Goal: Transaction & Acquisition: Purchase product/service

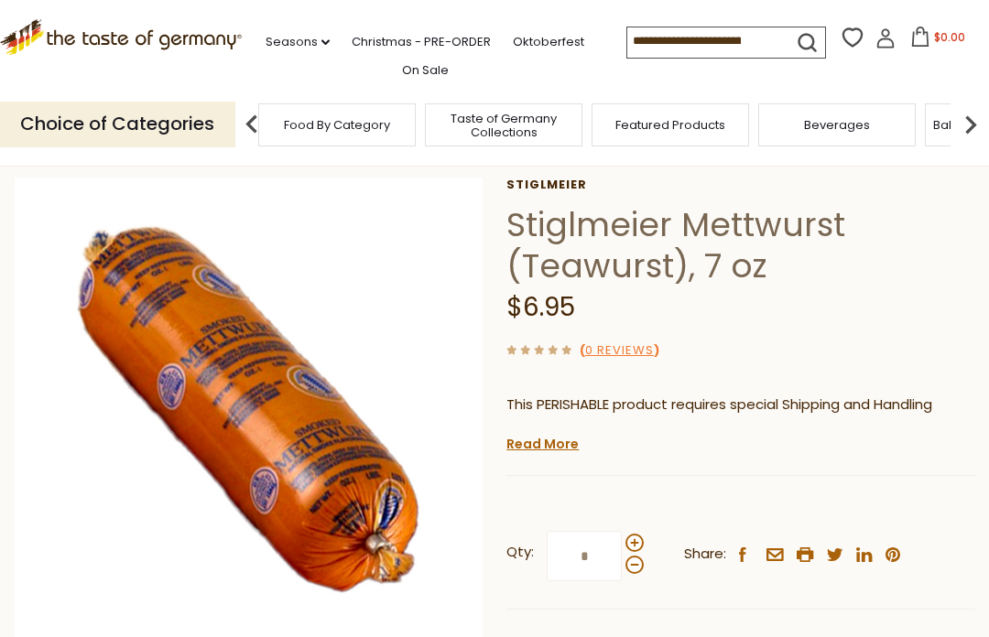
scroll to position [79, 0]
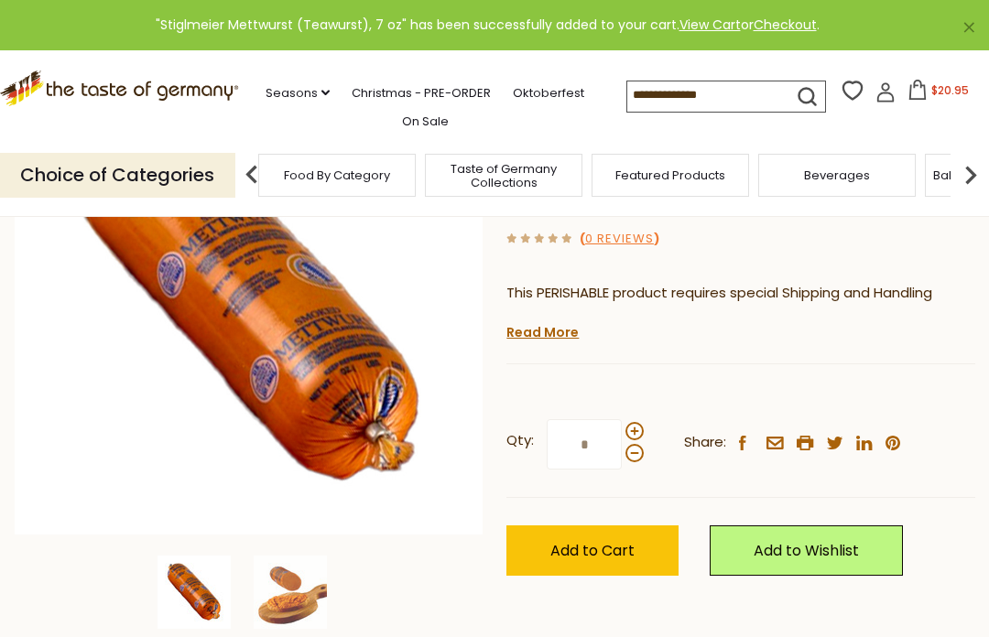
scroll to position [192, 0]
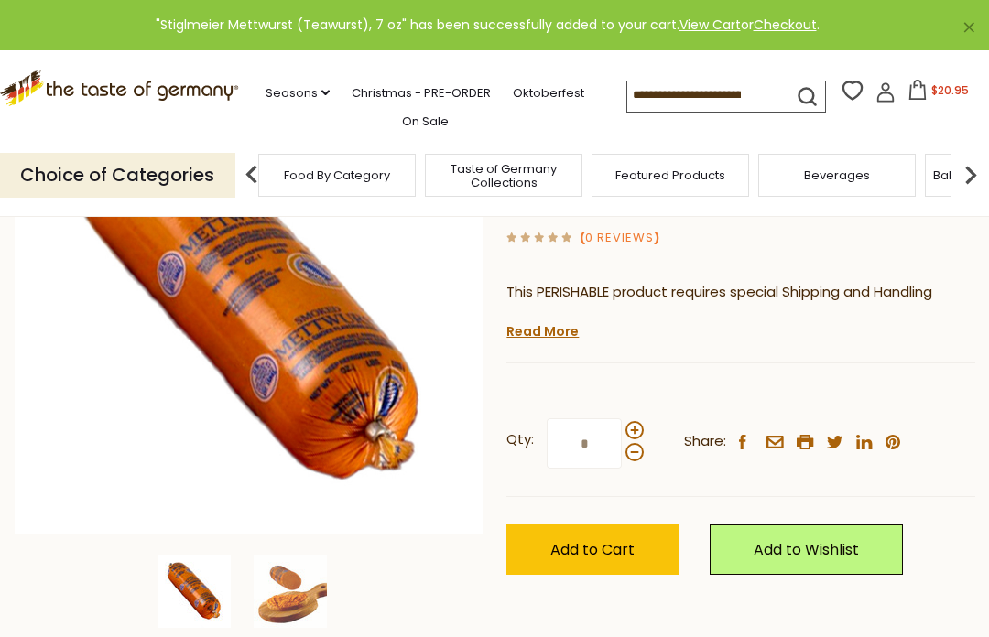
click at [642, 429] on span at bounding box center [635, 430] width 18 height 18
click at [622, 429] on input "*" at bounding box center [584, 444] width 75 height 50
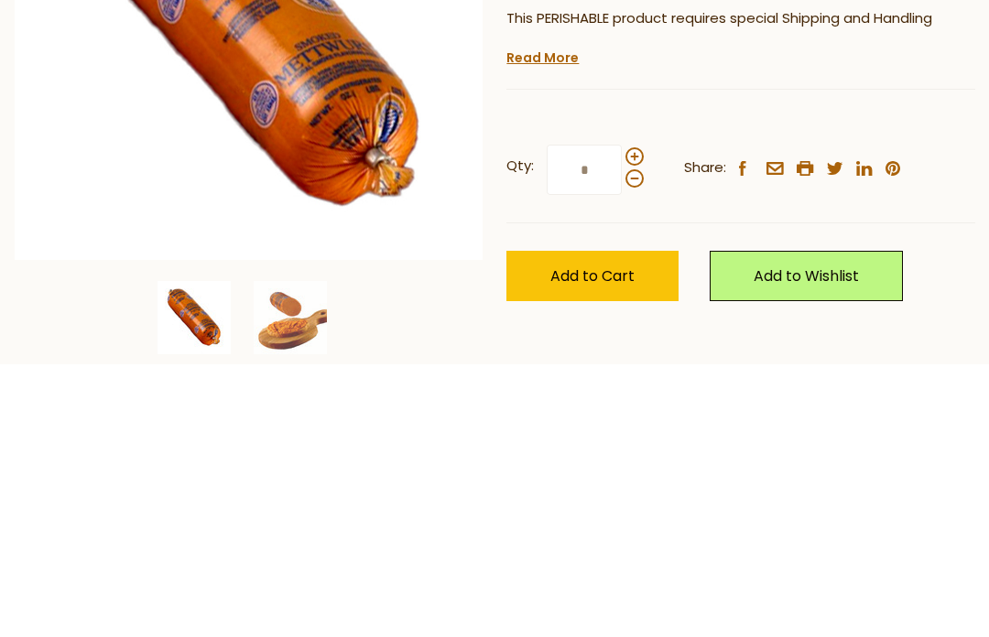
click at [653, 391] on div "Qty: * Share: facebook email printer twitter linkedin pinterest" at bounding box center [741, 444] width 469 height 106
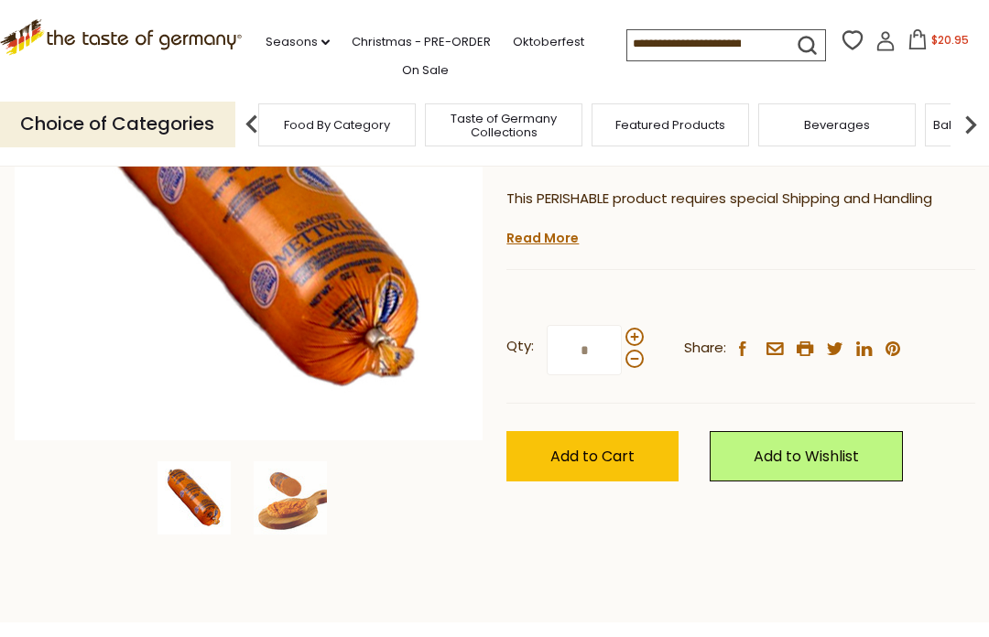
scroll to position [285, 0]
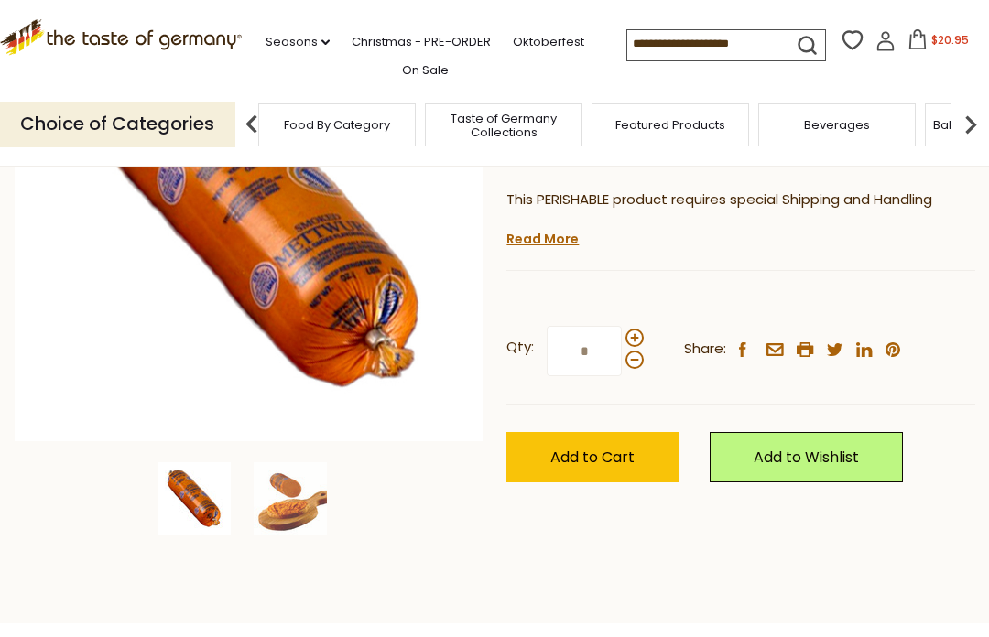
click at [642, 336] on span at bounding box center [635, 338] width 18 height 18
click at [622, 336] on input "*" at bounding box center [584, 351] width 75 height 50
type input "*"
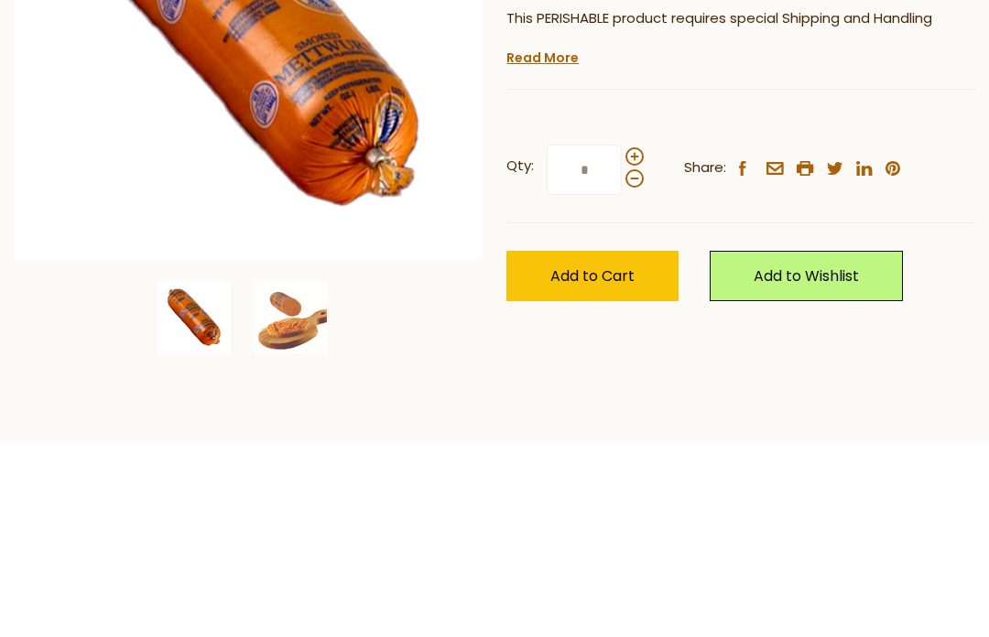
click at [648, 432] on button "Add to Cart" at bounding box center [593, 457] width 172 height 50
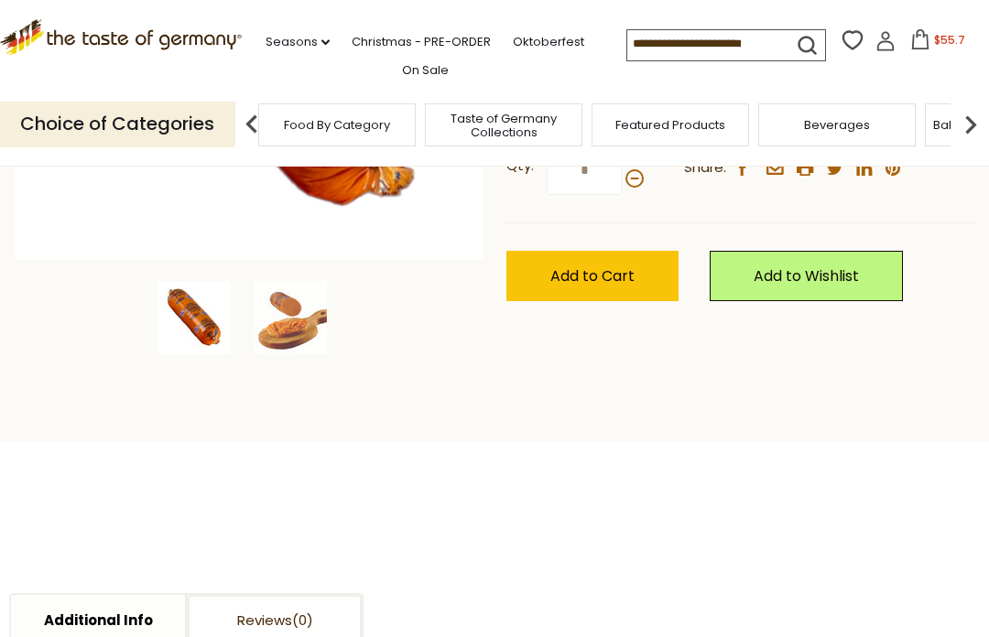
click at [934, 35] on span "$55.7" at bounding box center [949, 40] width 31 height 16
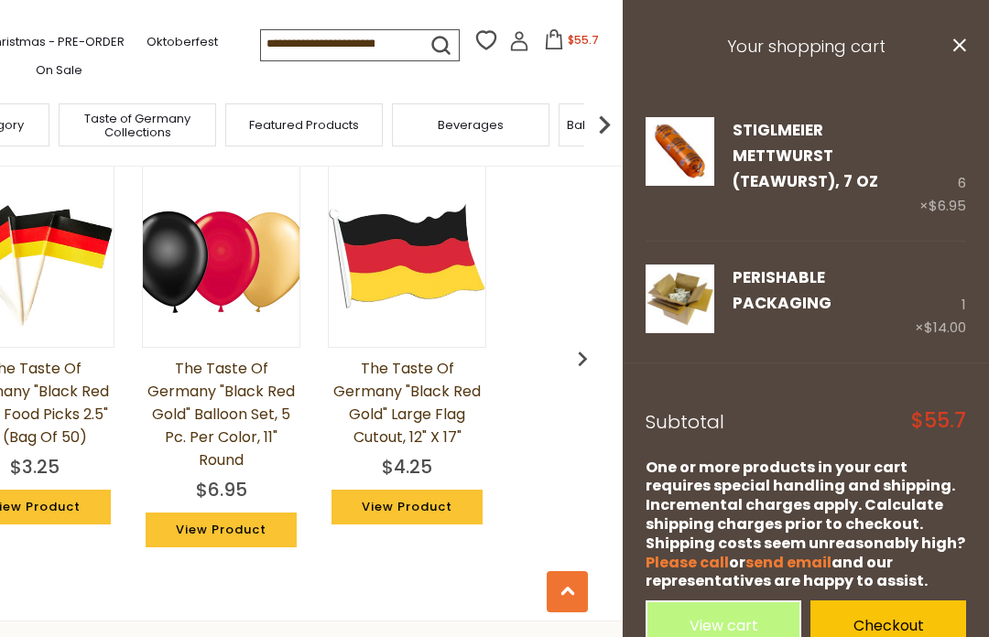
scroll to position [1331, 0]
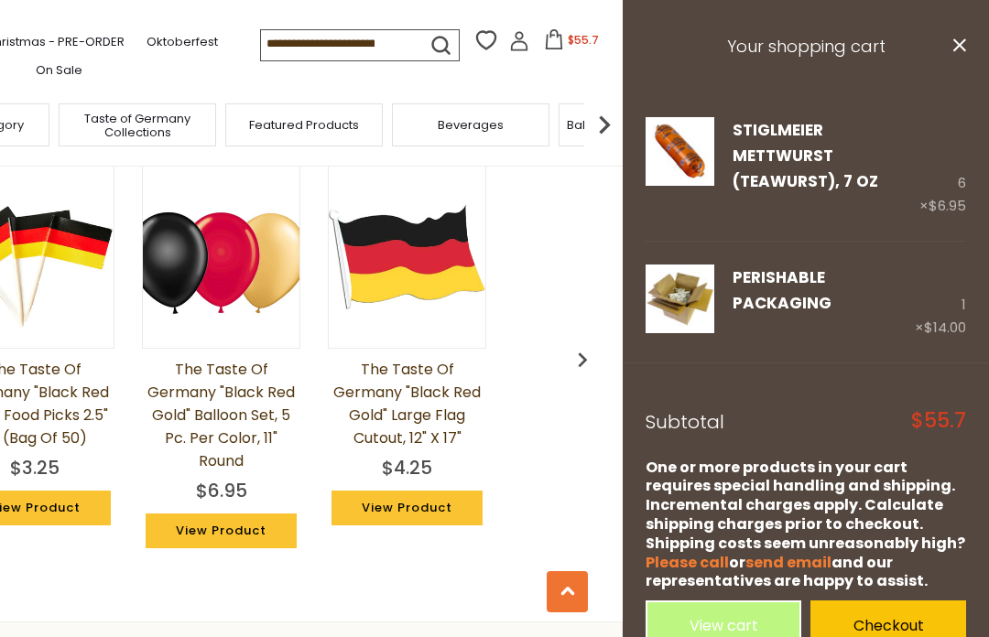
click at [904, 601] on link "Checkout" at bounding box center [889, 626] width 156 height 50
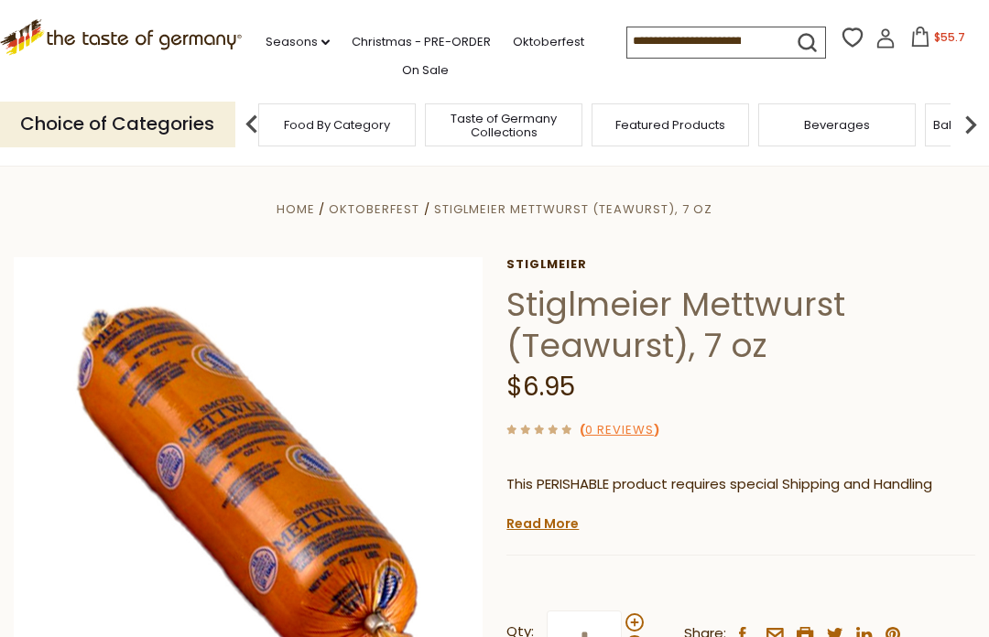
click at [960, 133] on img at bounding box center [971, 124] width 37 height 37
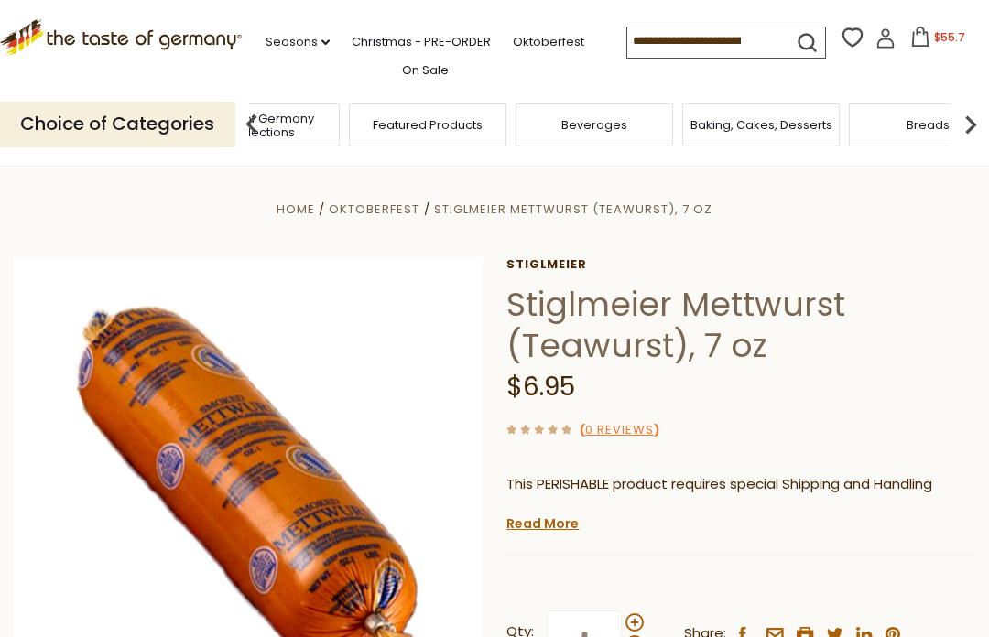
click at [988, 108] on img at bounding box center [971, 124] width 37 height 37
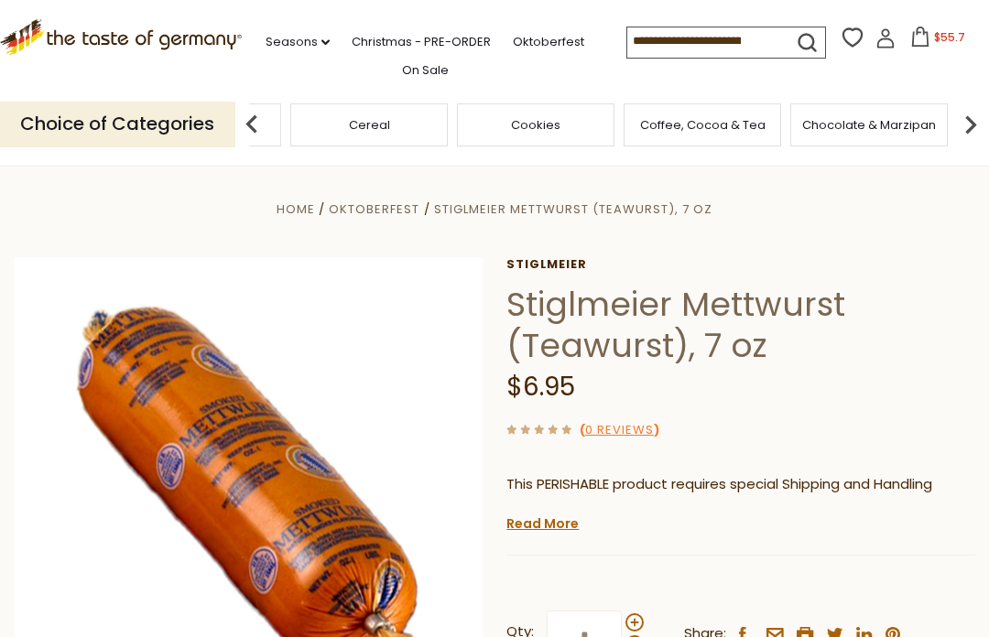
click at [448, 127] on div "Cereal" at bounding box center [369, 125] width 158 height 43
